Goal: Navigation & Orientation: Find specific page/section

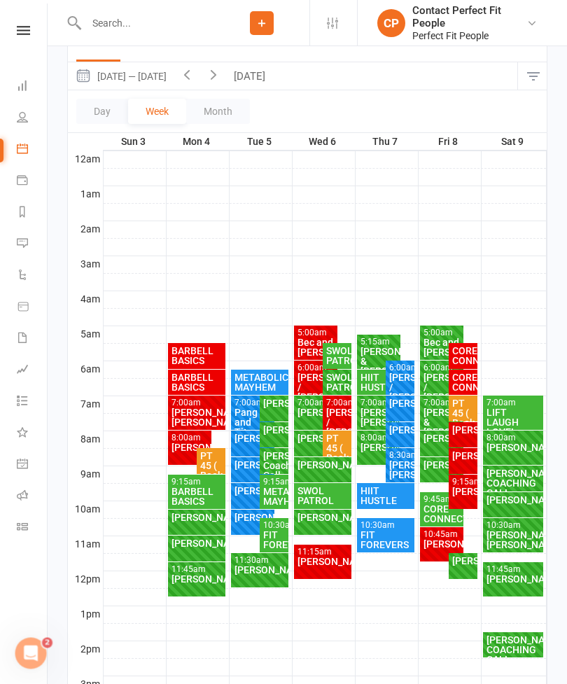
scroll to position [200, 0]
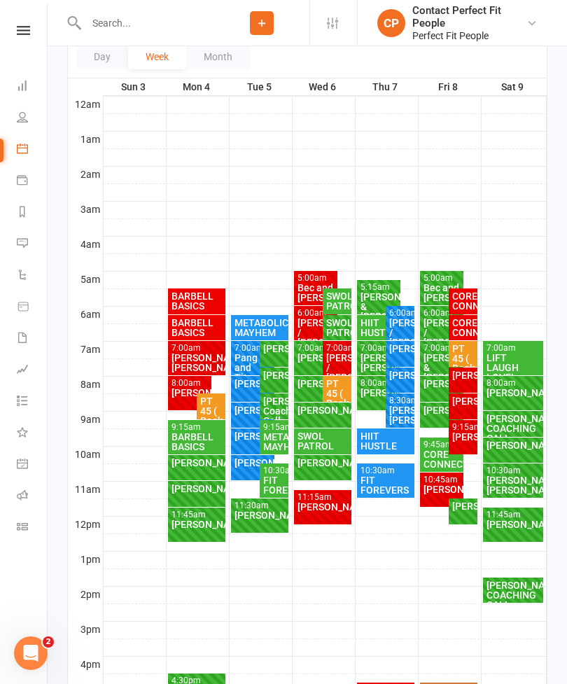
click at [306, 388] on div "[PERSON_NAME]" at bounding box center [316, 384] width 38 height 10
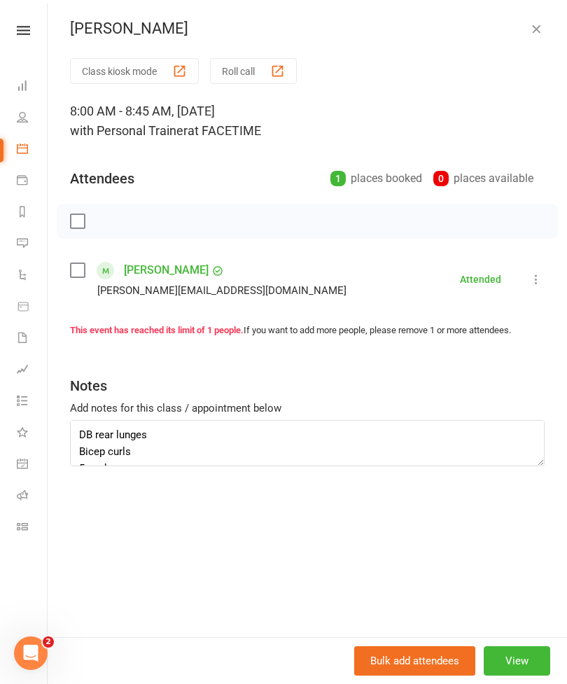
click at [543, 27] on button "button" at bounding box center [536, 28] width 17 height 17
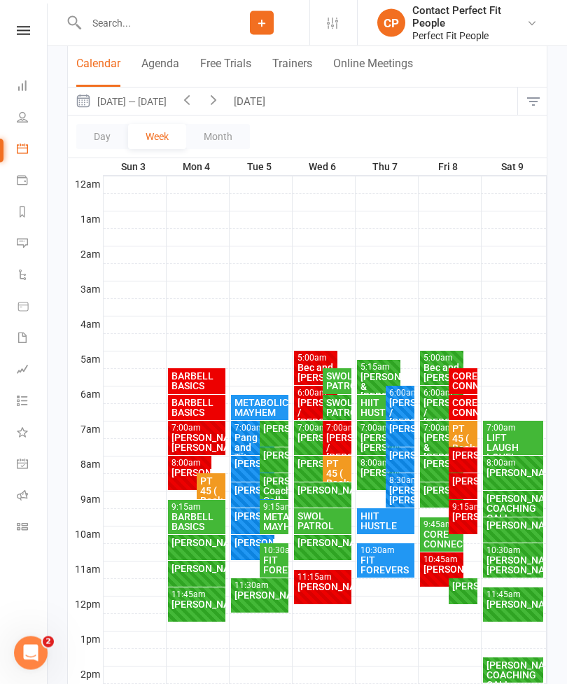
click at [252, 101] on button "[DATE]" at bounding box center [251, 101] width 49 height 27
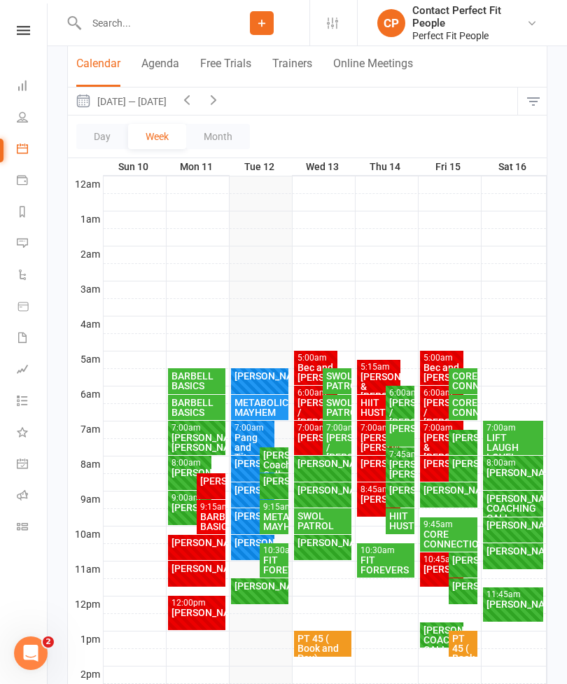
click at [318, 468] on div "[PERSON_NAME]" at bounding box center [323, 463] width 52 height 10
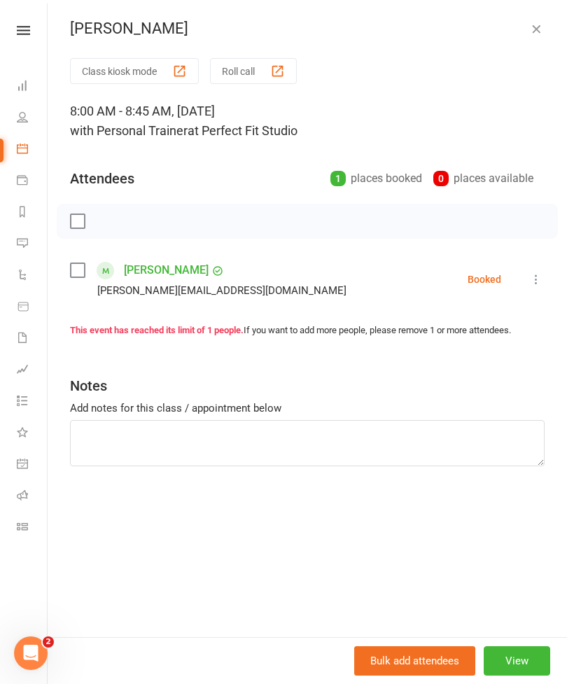
click at [516, 675] on button "View" at bounding box center [516, 660] width 66 height 29
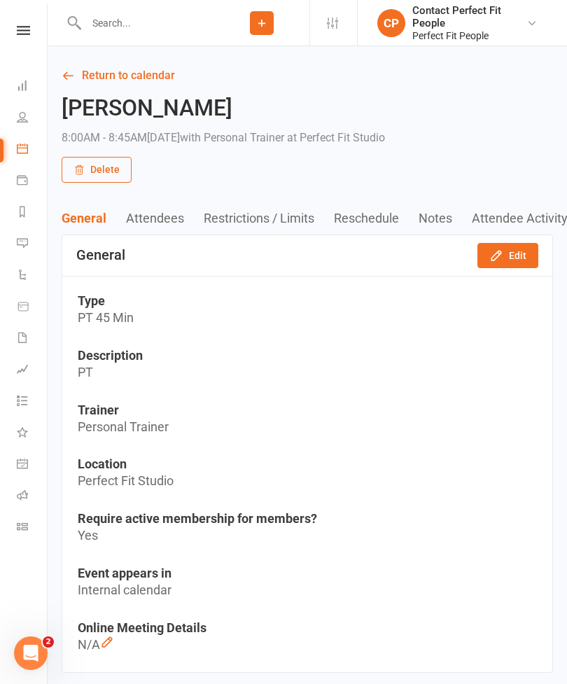
click at [503, 255] on icon "button" at bounding box center [496, 255] width 14 height 14
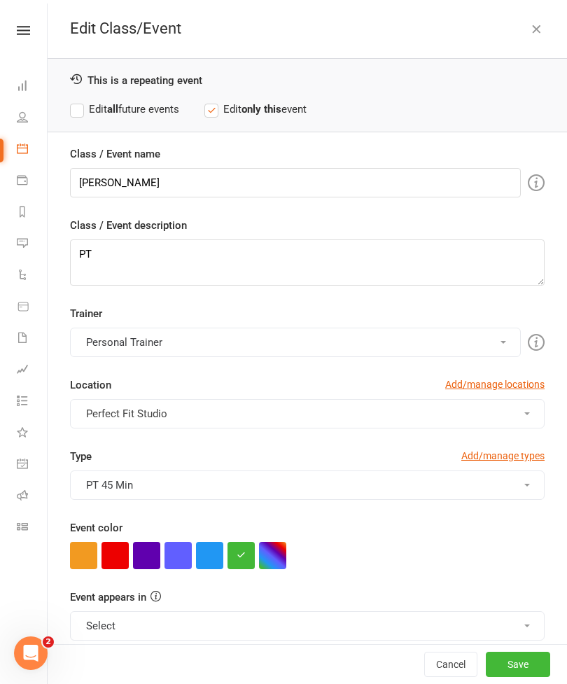
click at [111, 415] on span "Perfect Fit Studio" at bounding box center [126, 413] width 81 height 13
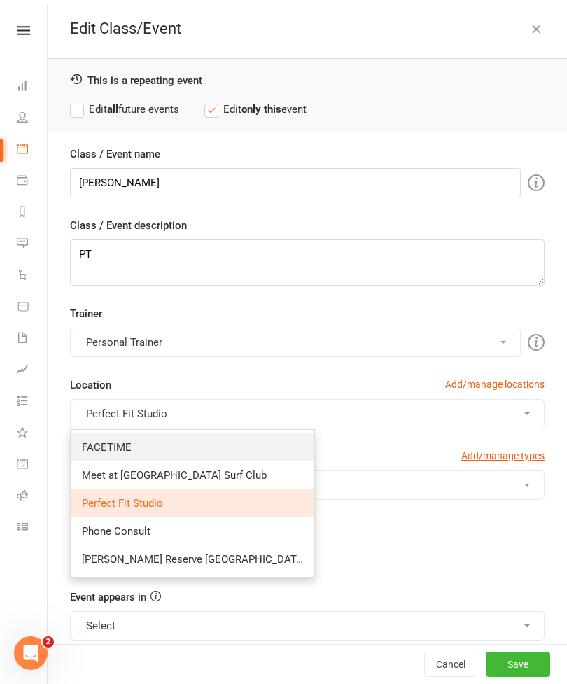
click at [94, 446] on span "FACETIME" at bounding box center [107, 447] width 50 height 13
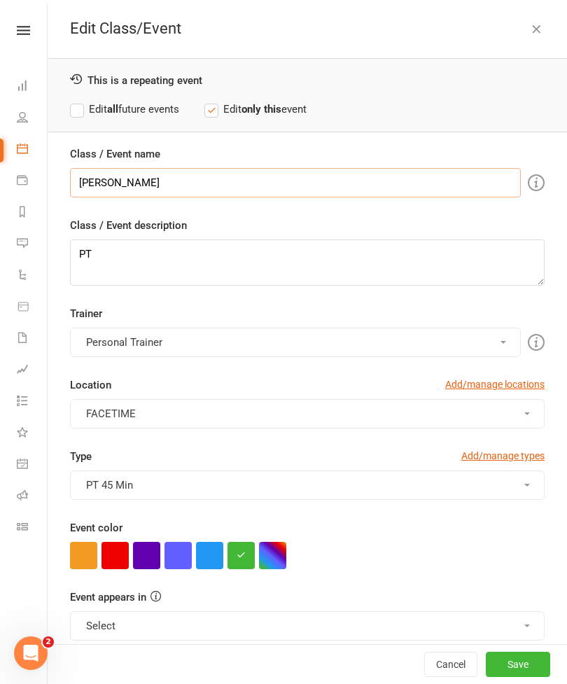
click at [183, 181] on input "[PERSON_NAME]" at bounding box center [295, 182] width 451 height 29
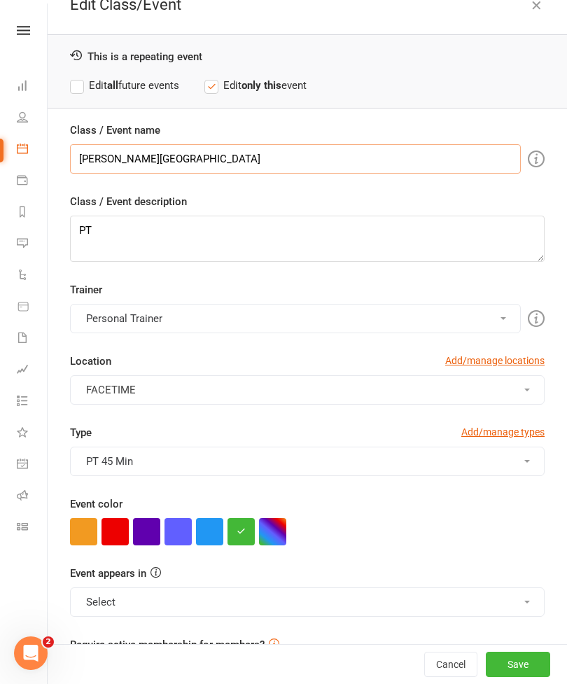
scroll to position [24, 0]
type input "[PERSON_NAME][GEOGRAPHIC_DATA]"
click at [0, 471] on li "General attendance" at bounding box center [23, 464] width 47 height 31
click at [521, 677] on button "Save" at bounding box center [518, 663] width 64 height 25
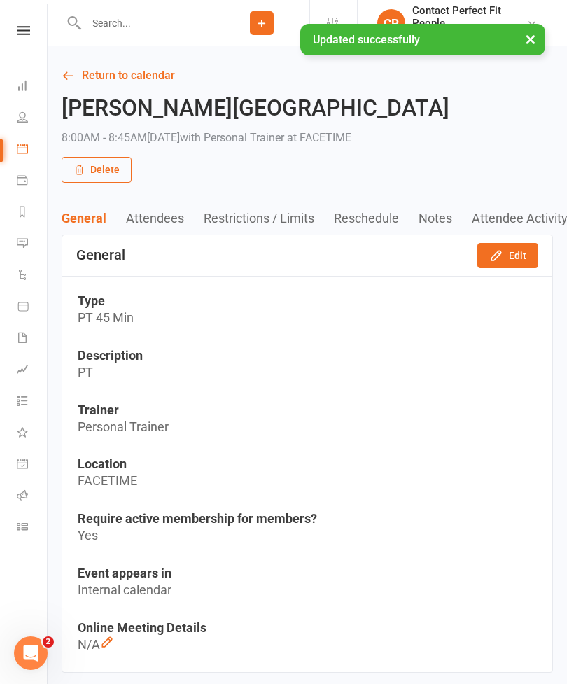
click at [105, 77] on link "Return to calendar" at bounding box center [307, 76] width 491 height 20
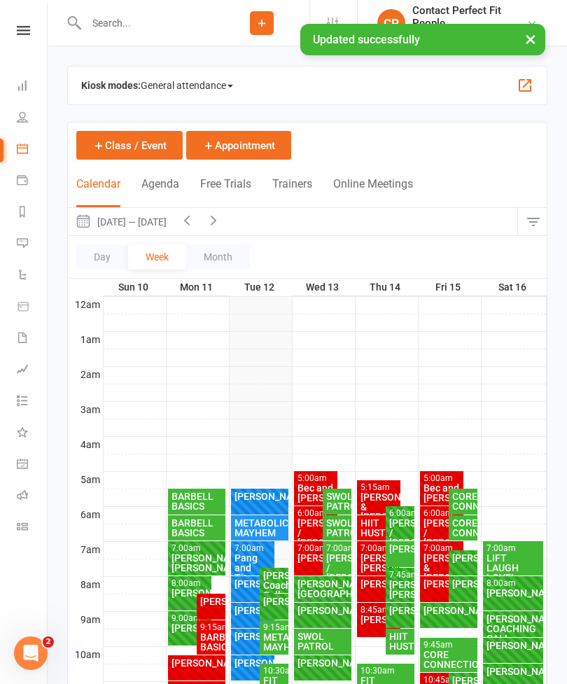
click at [243, 615] on div "[PERSON_NAME]" at bounding box center [253, 610] width 38 height 10
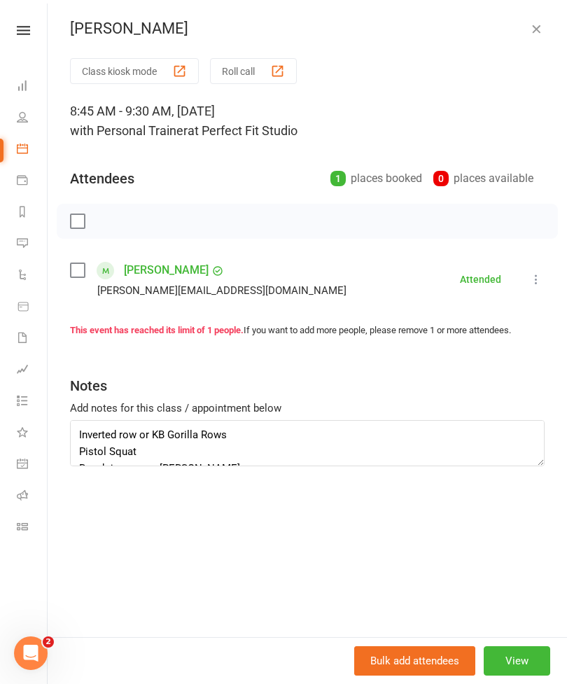
click at [520, 675] on button "View" at bounding box center [516, 660] width 66 height 29
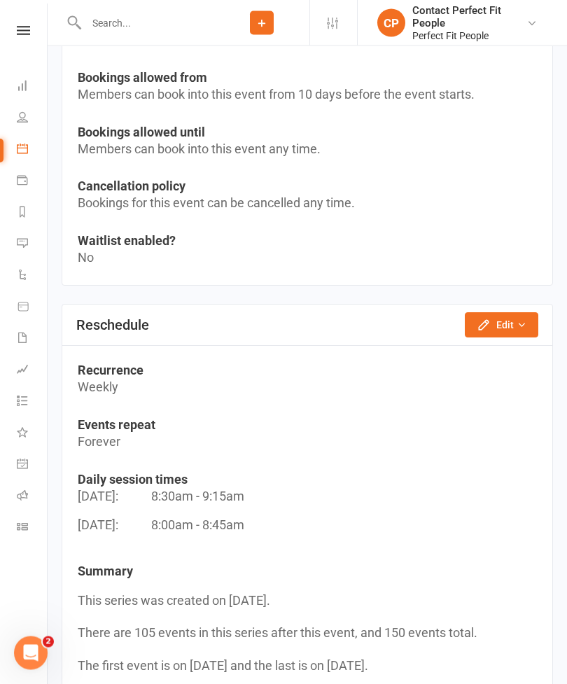
scroll to position [1094, 0]
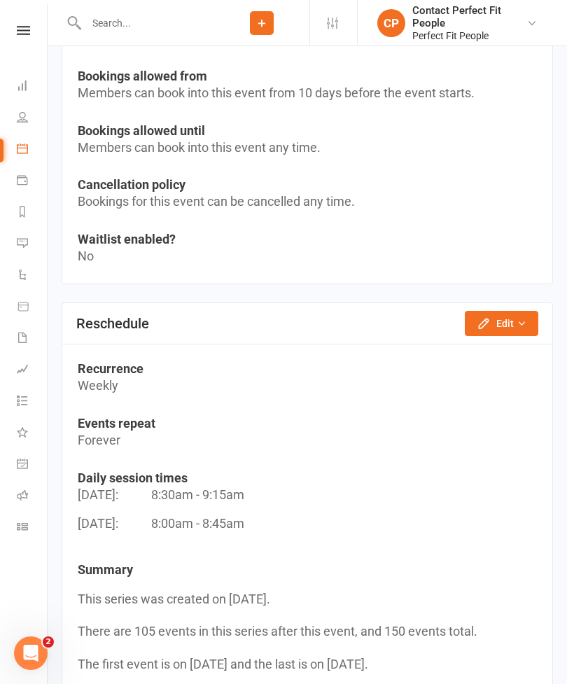
click at [507, 336] on button "Edit" at bounding box center [501, 323] width 73 height 25
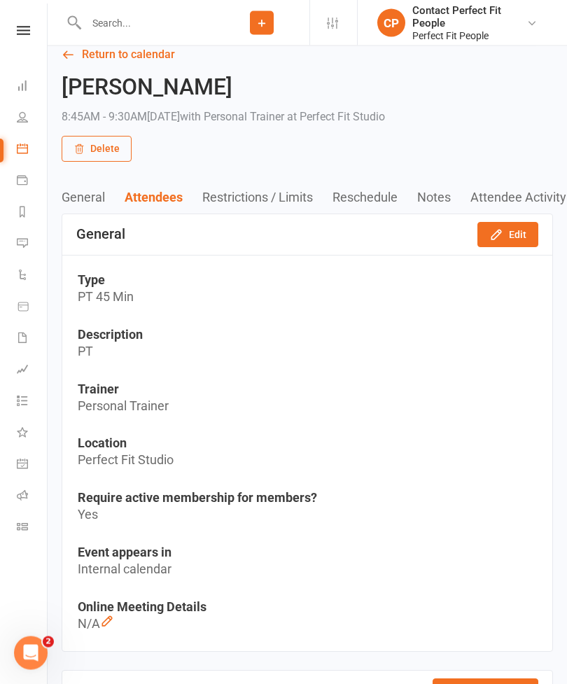
scroll to position [0, 0]
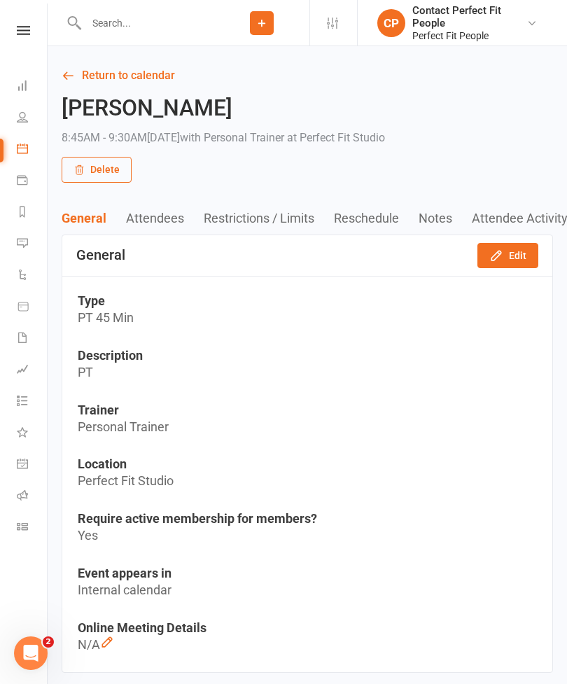
click at [503, 250] on icon "button" at bounding box center [496, 255] width 14 height 14
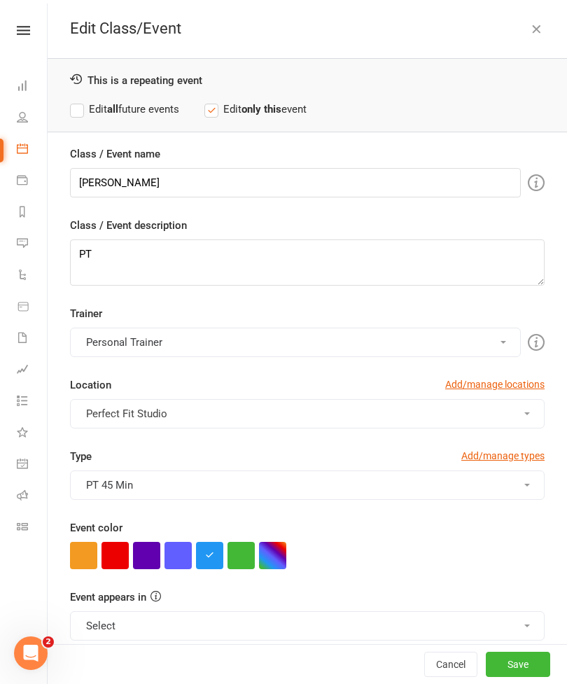
click at [112, 416] on span "Perfect Fit Studio" at bounding box center [126, 413] width 81 height 13
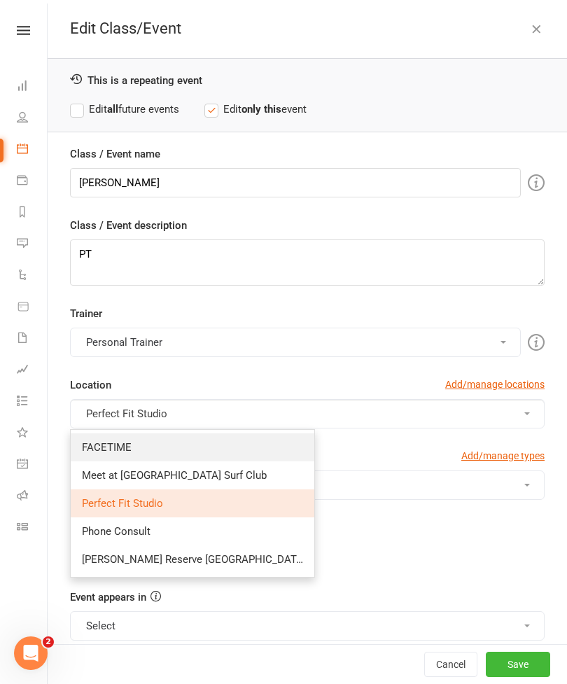
click at [96, 448] on span "FACETIME" at bounding box center [107, 447] width 50 height 13
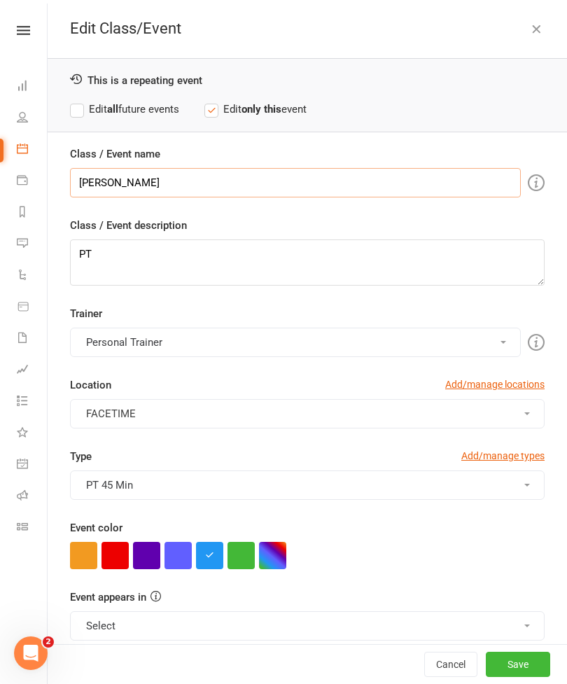
click at [199, 178] on input "[PERSON_NAME]" at bounding box center [295, 182] width 451 height 29
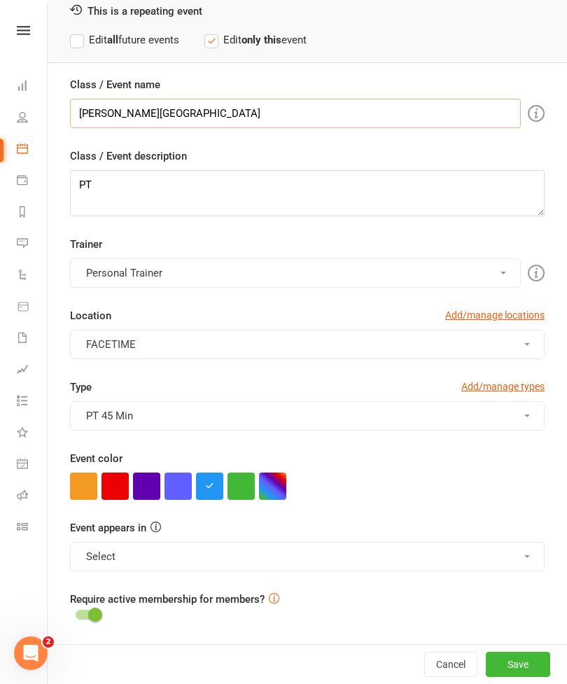
scroll to position [69, 0]
type input "[PERSON_NAME][GEOGRAPHIC_DATA]"
click at [42, 409] on link "Tasks 2" at bounding box center [32, 401] width 31 height 31
click at [518, 656] on button "Save" at bounding box center [518, 663] width 64 height 25
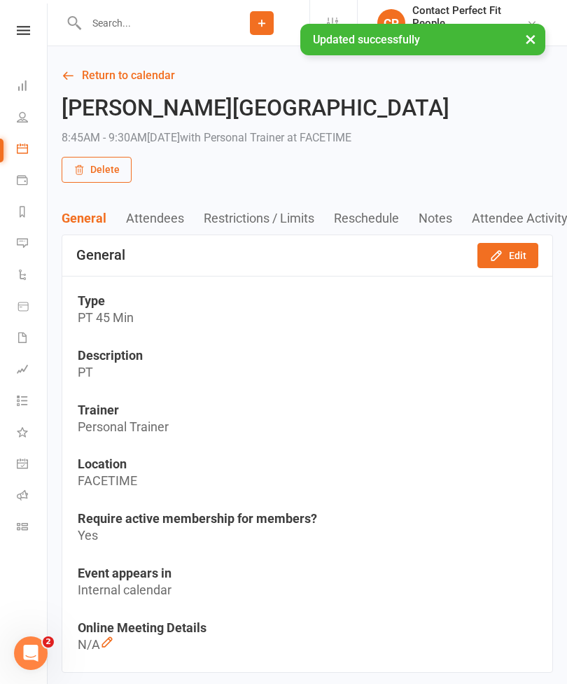
click at [87, 71] on link "Return to calendar" at bounding box center [307, 76] width 491 height 20
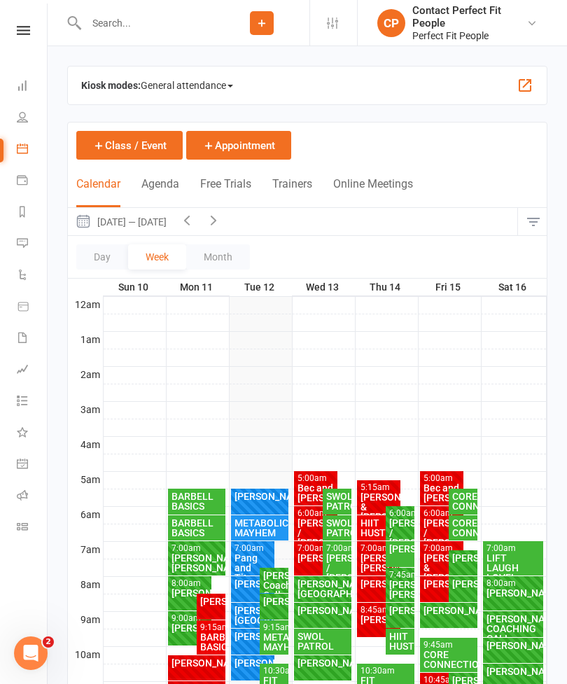
click at [117, 19] on input "text" at bounding box center [148, 23] width 132 height 20
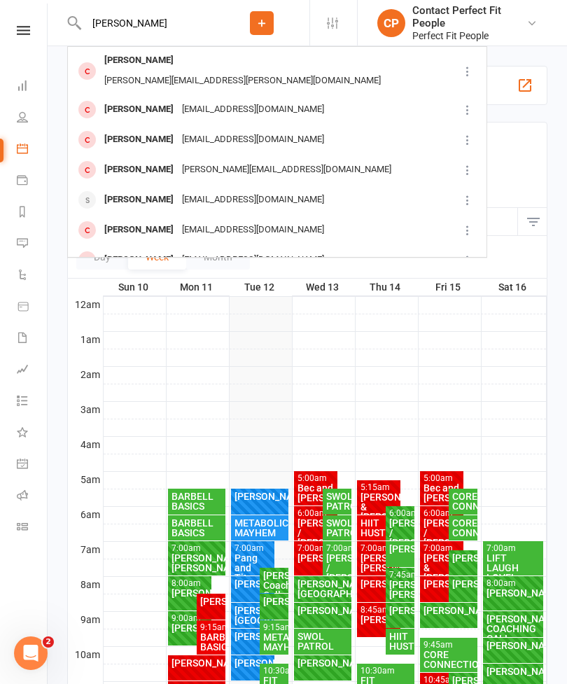
type input "[PERSON_NAME]"
click at [111, 190] on div "[PERSON_NAME]" at bounding box center [139, 200] width 78 height 20
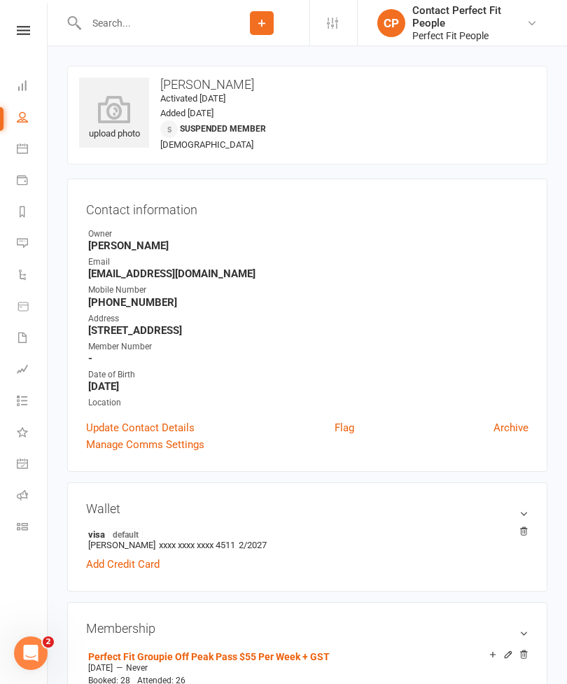
click at [202, 124] on span "Suspended member" at bounding box center [223, 129] width 86 height 10
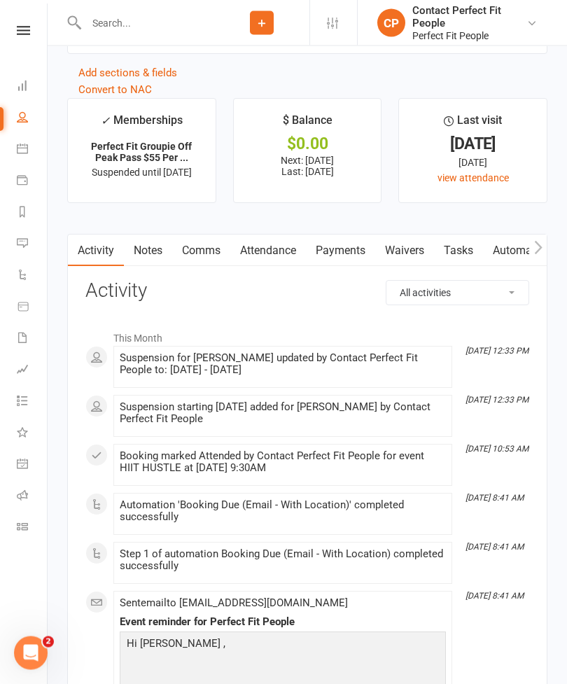
scroll to position [1730, 0]
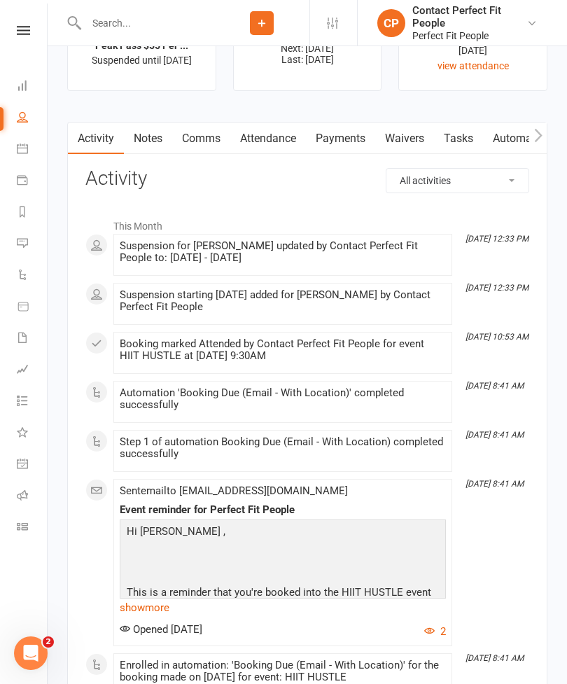
click at [335, 146] on link "Payments" at bounding box center [340, 138] width 69 height 32
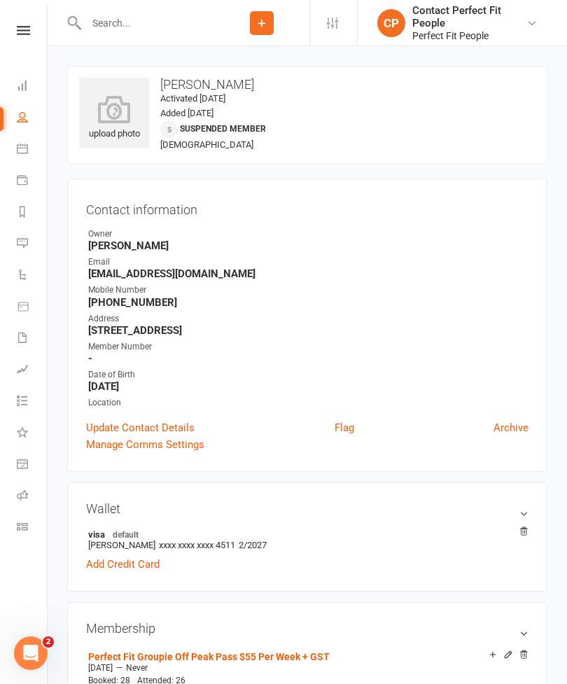
click at [24, 31] on icon at bounding box center [23, 30] width 13 height 9
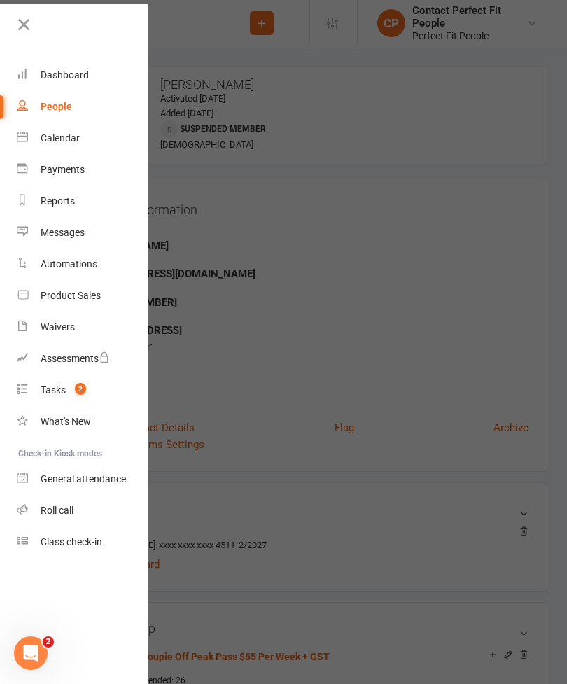
click at [59, 397] on link "Tasks 2" at bounding box center [83, 389] width 132 height 31
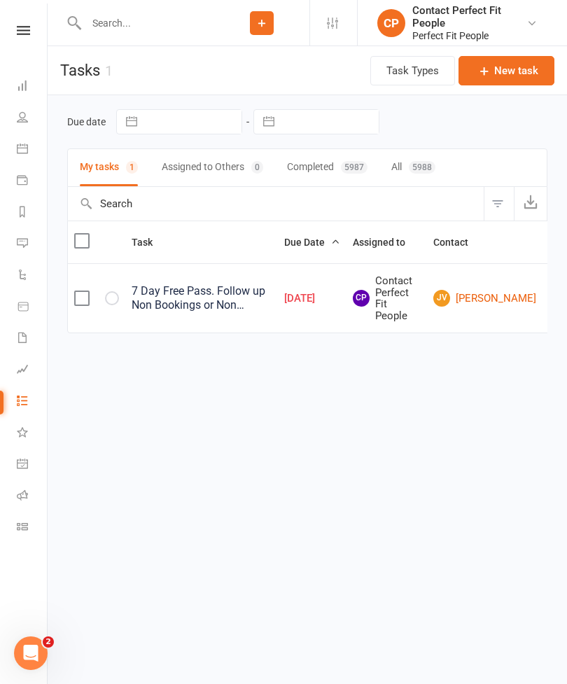
click at [10, 29] on link at bounding box center [24, 30] width 50 height 9
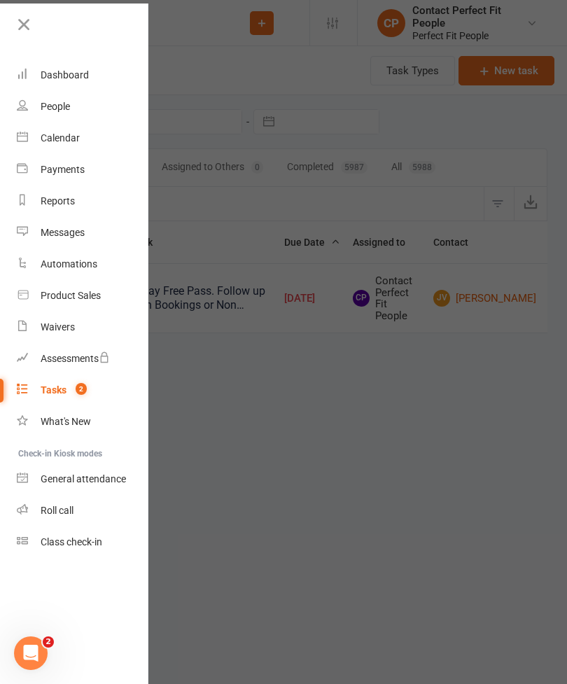
click at [27, 26] on icon at bounding box center [24, 25] width 20 height 20
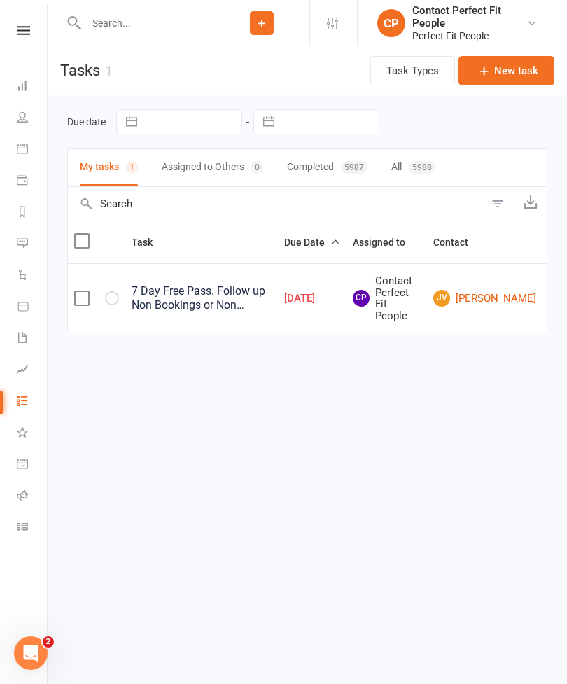
click at [29, 30] on icon at bounding box center [23, 30] width 13 height 9
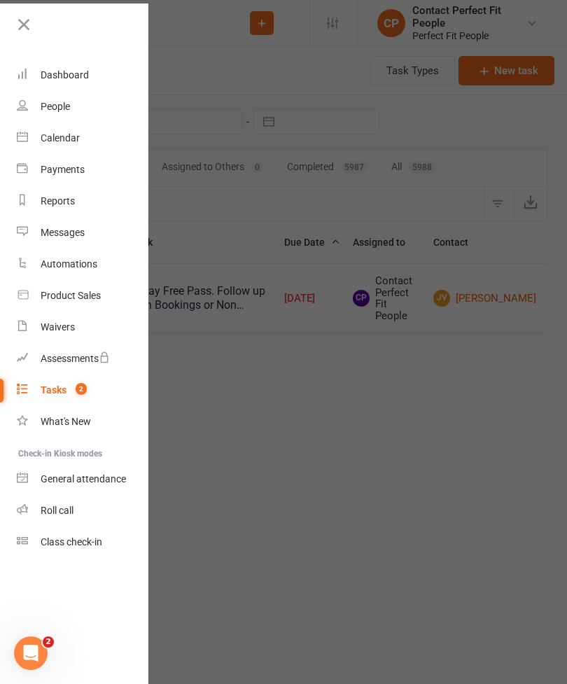
click at [57, 146] on link "Calendar" at bounding box center [83, 137] width 132 height 31
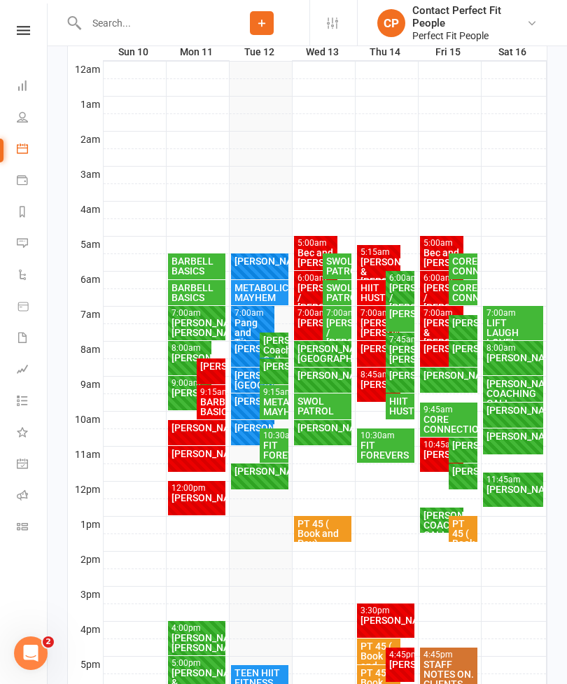
scroll to position [244, 0]
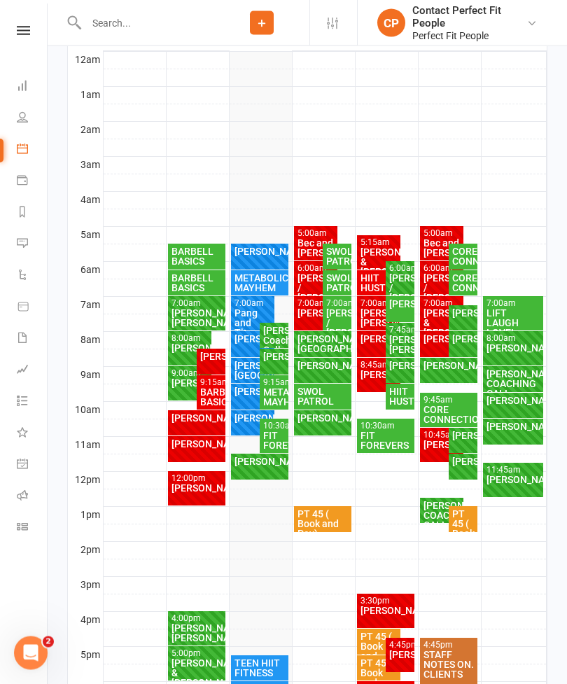
click at [274, 391] on div "METABOLIC MAYHEM" at bounding box center [273, 398] width 23 height 20
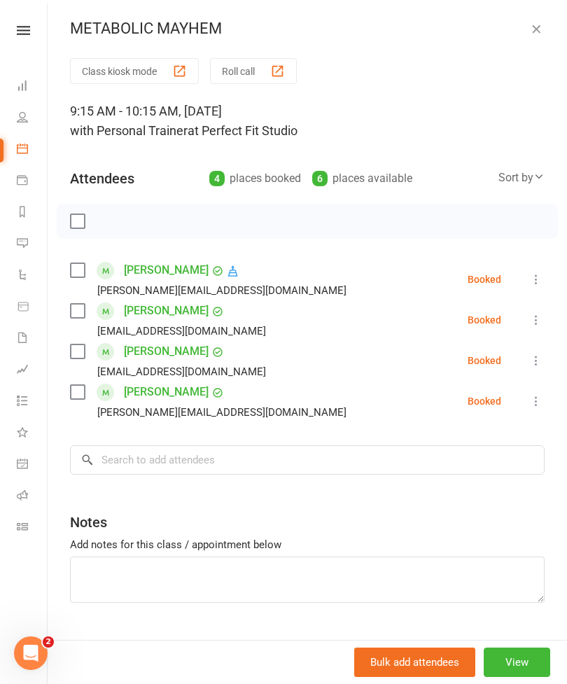
click at [77, 222] on label at bounding box center [77, 221] width 14 height 14
click at [108, 217] on icon "button" at bounding box center [108, 220] width 15 height 15
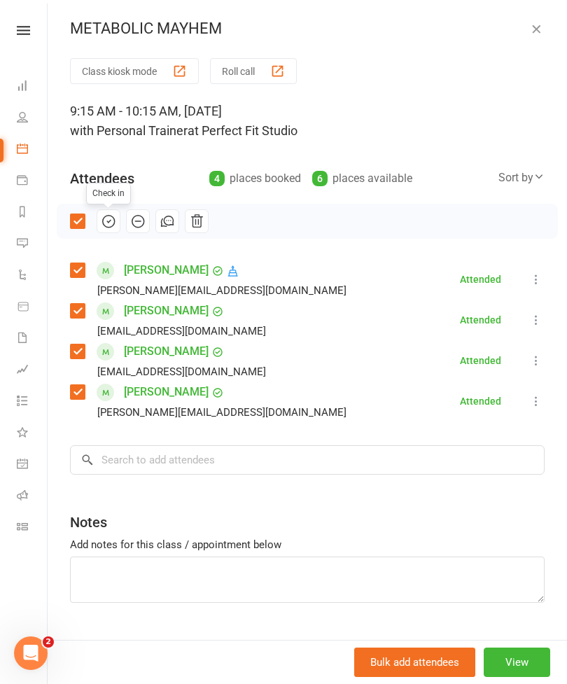
click at [155, 270] on link "[PERSON_NAME]" at bounding box center [166, 270] width 85 height 22
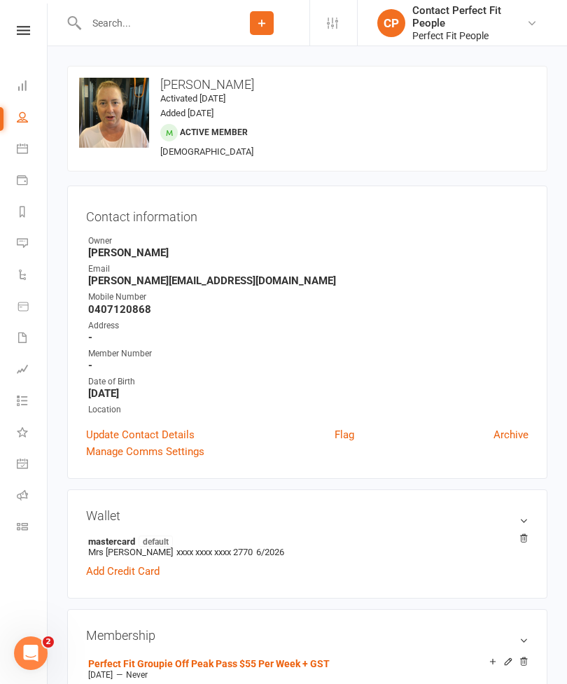
click at [22, 26] on icon at bounding box center [23, 30] width 13 height 9
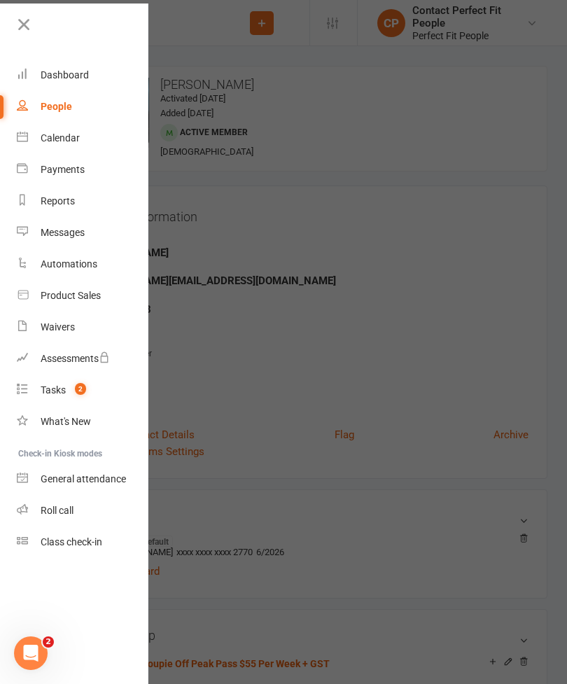
click at [51, 137] on div "Calendar" at bounding box center [60, 137] width 39 height 11
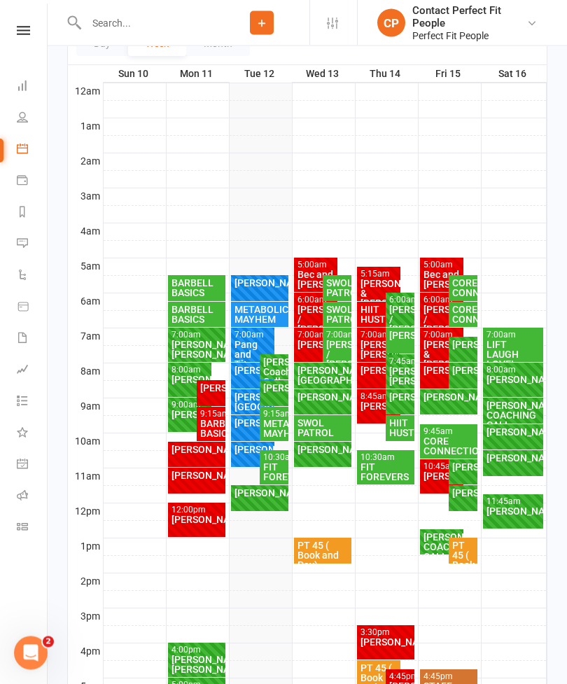
click at [270, 462] on div "FIT FOREVERS" at bounding box center [273, 472] width 23 height 20
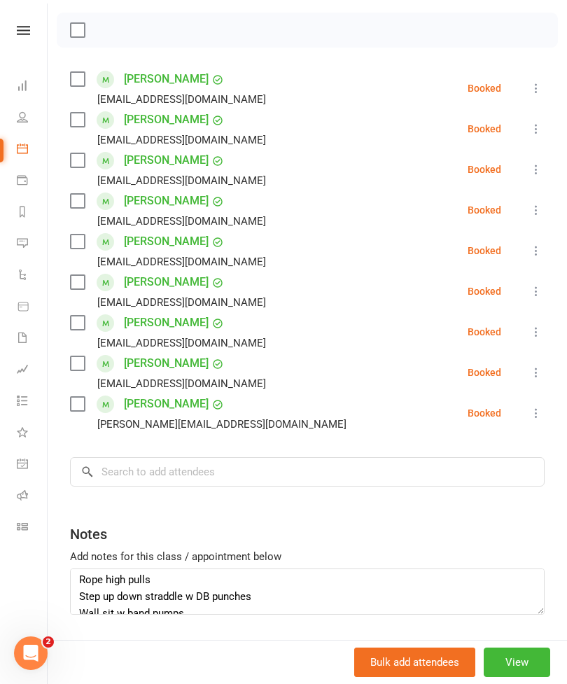
scroll to position [10, 0]
